Goal: Task Accomplishment & Management: Use online tool/utility

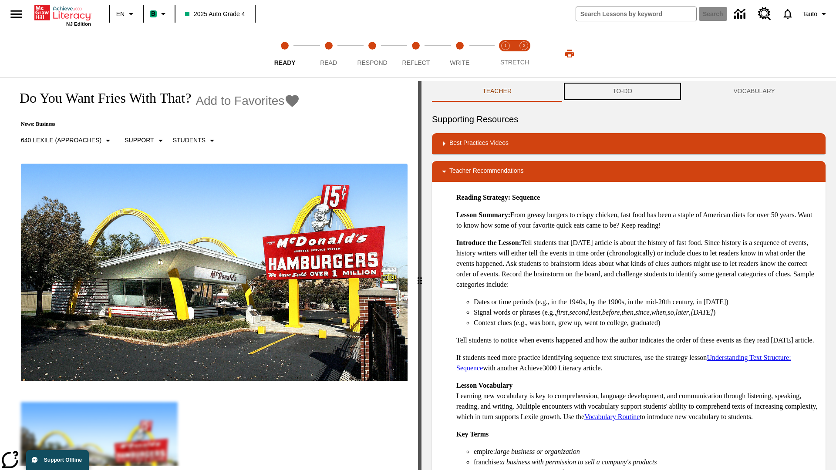
click at [623, 91] on button "TO-DO" at bounding box center [622, 91] width 121 height 21
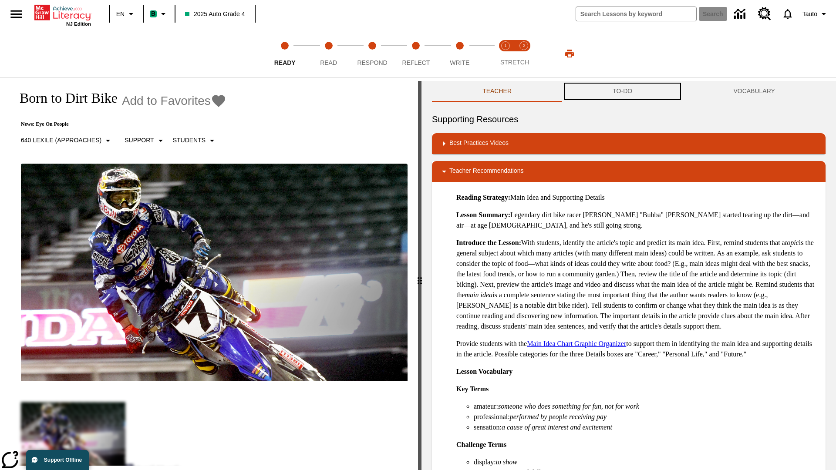
click at [623, 91] on button "TO-DO" at bounding box center [622, 91] width 121 height 21
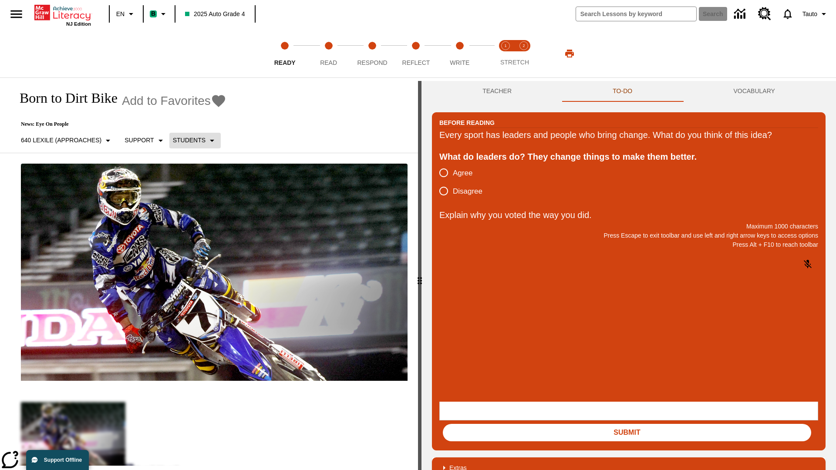
click at [193, 140] on p "Students" at bounding box center [189, 140] width 33 height 9
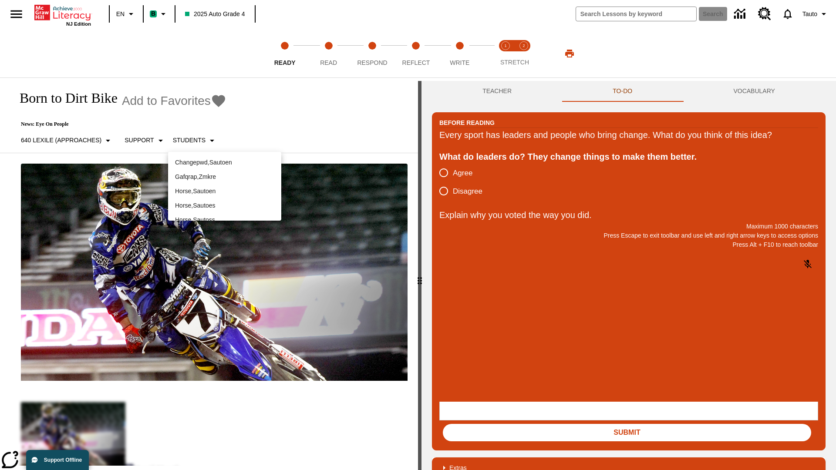
click at [225, 191] on p "Horse , Sautoen" at bounding box center [224, 191] width 99 height 9
